Goal: Navigation & Orientation: Find specific page/section

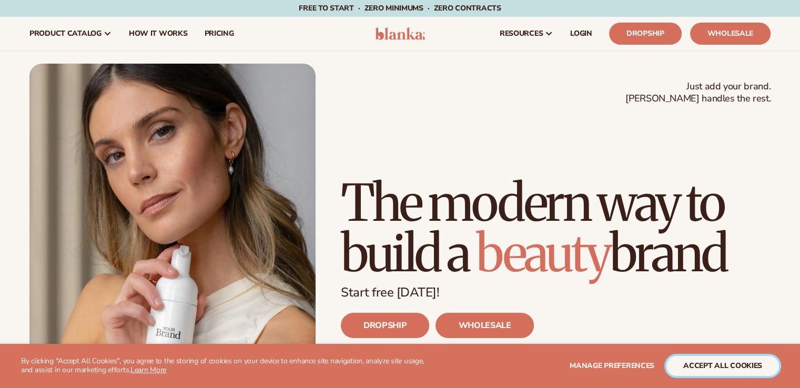
click at [688, 362] on button "accept all cookies" at bounding box center [722, 366] width 113 height 20
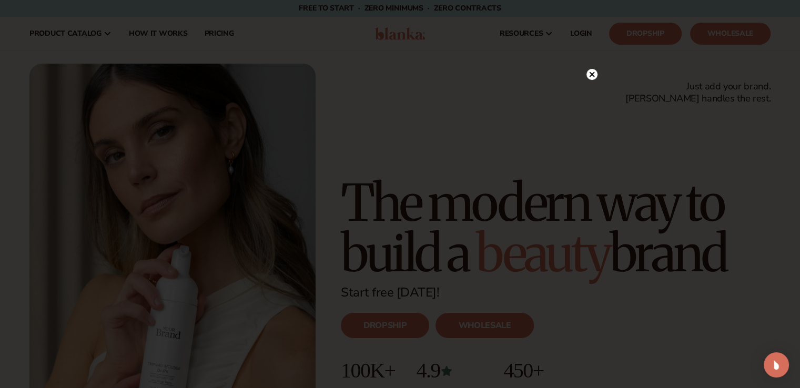
click at [592, 77] on circle at bounding box center [591, 74] width 11 height 11
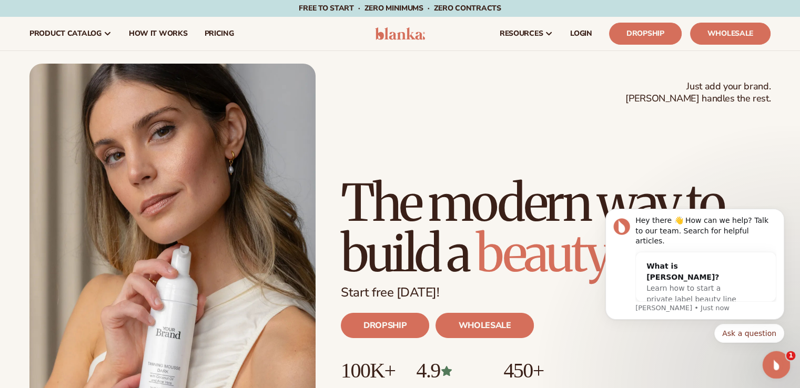
click at [773, 364] on icon "Open Intercom Messenger" at bounding box center [774, 363] width 17 height 17
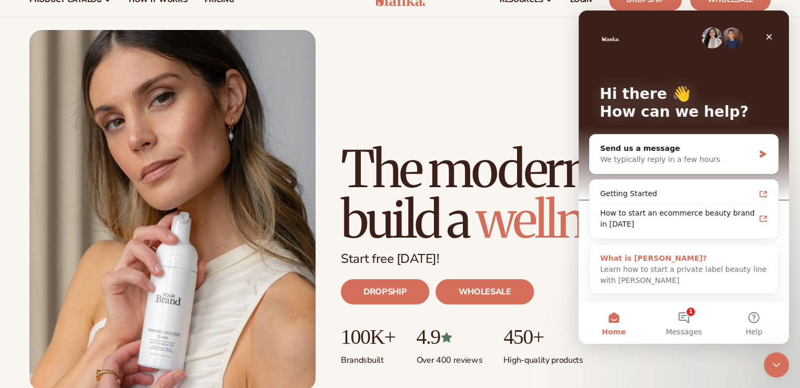
scroll to position [53, 0]
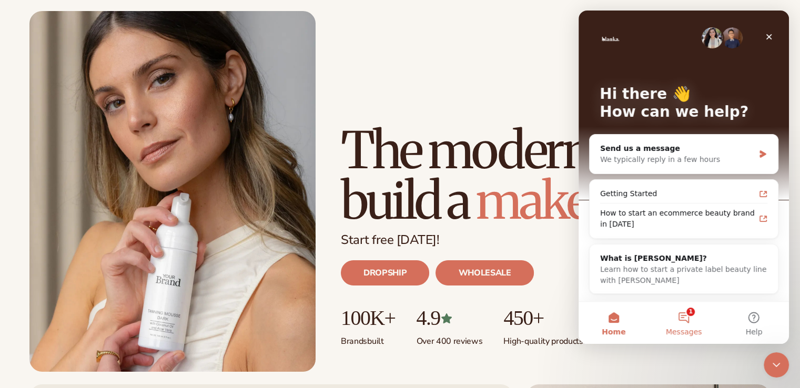
click at [690, 316] on button "1 Messages" at bounding box center [683, 323] width 70 height 42
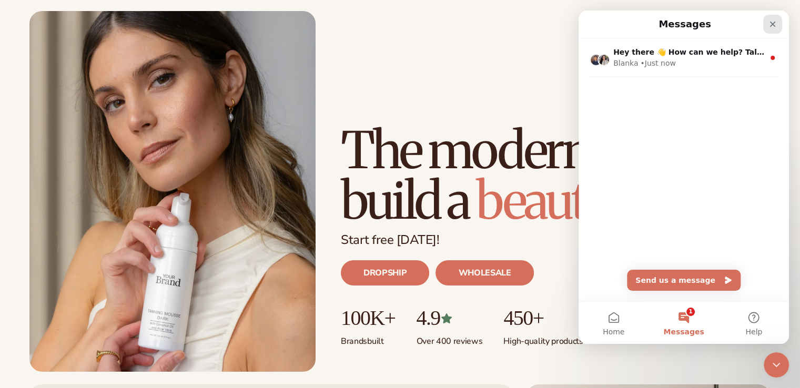
click at [773, 22] on icon "Close" at bounding box center [772, 24] width 8 height 8
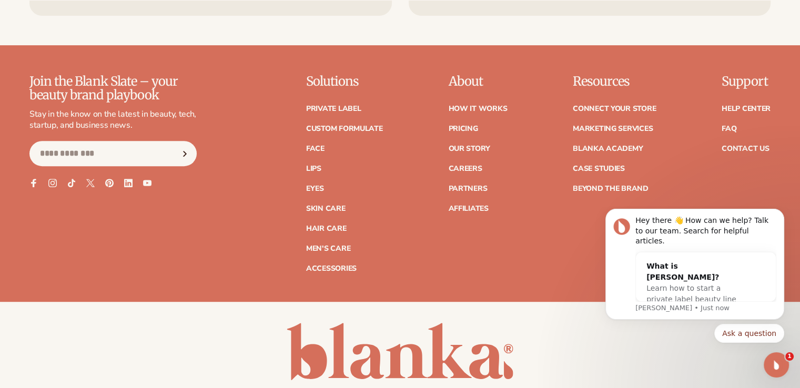
scroll to position [4517, 0]
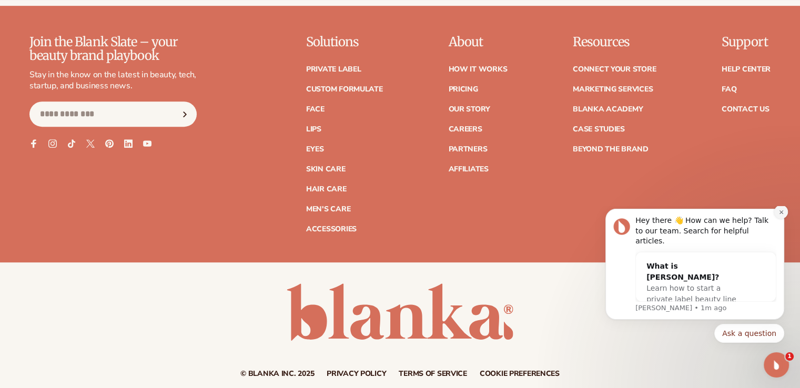
click at [783, 215] on icon "Dismiss notification" at bounding box center [781, 212] width 6 height 6
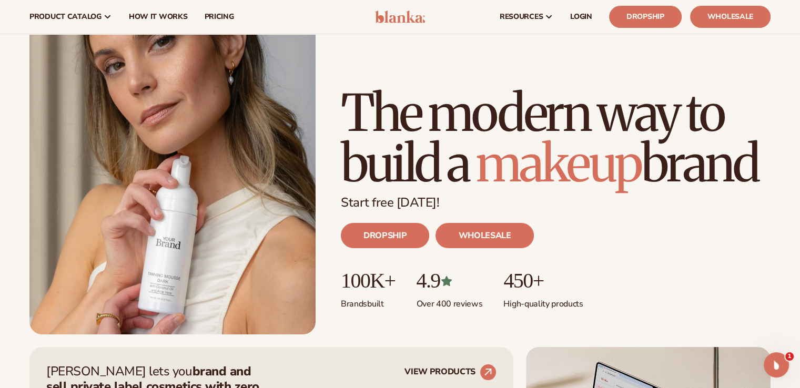
scroll to position [0, 0]
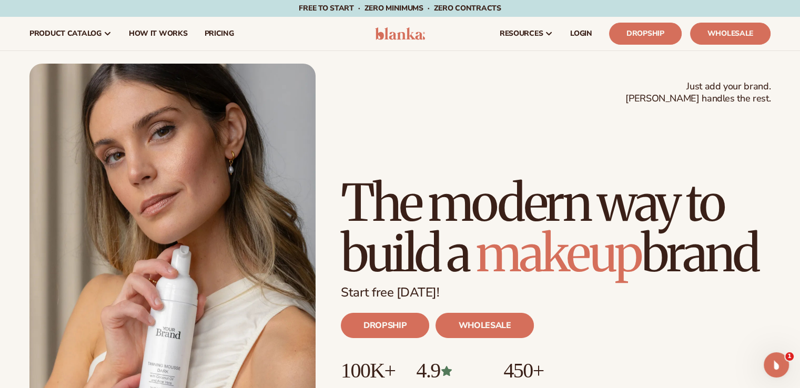
click at [404, 36] on img at bounding box center [400, 33] width 50 height 13
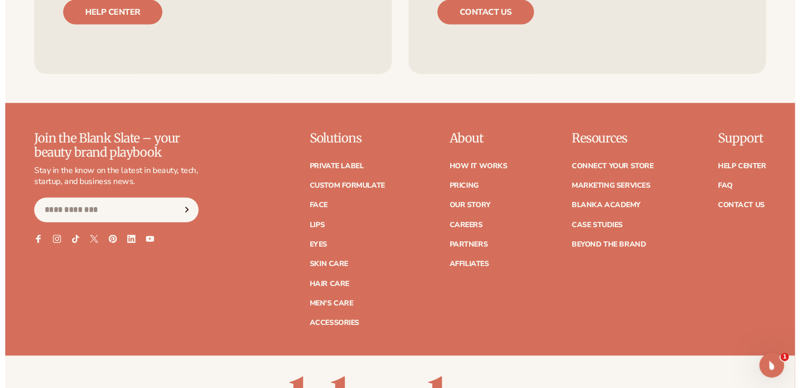
scroll to position [4417, 0]
